Goal: Check status: Check status

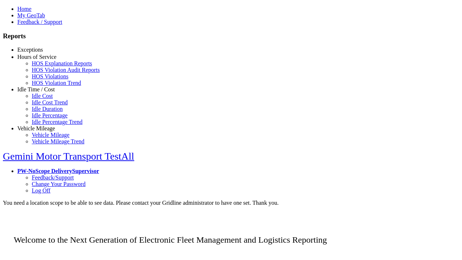
click at [47, 72] on link "Safety Exceptions" at bounding box center [53, 69] width 42 height 6
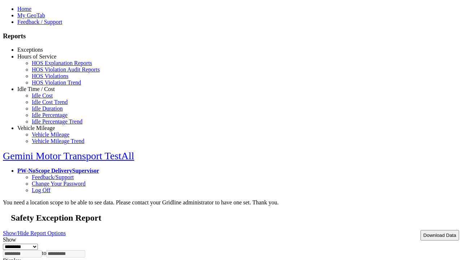
select select "**"
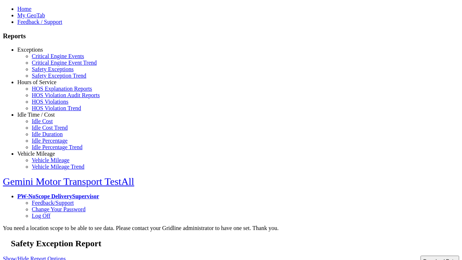
type input "**********"
